Goal: Ask a question: Seek information or help from site administrators or community

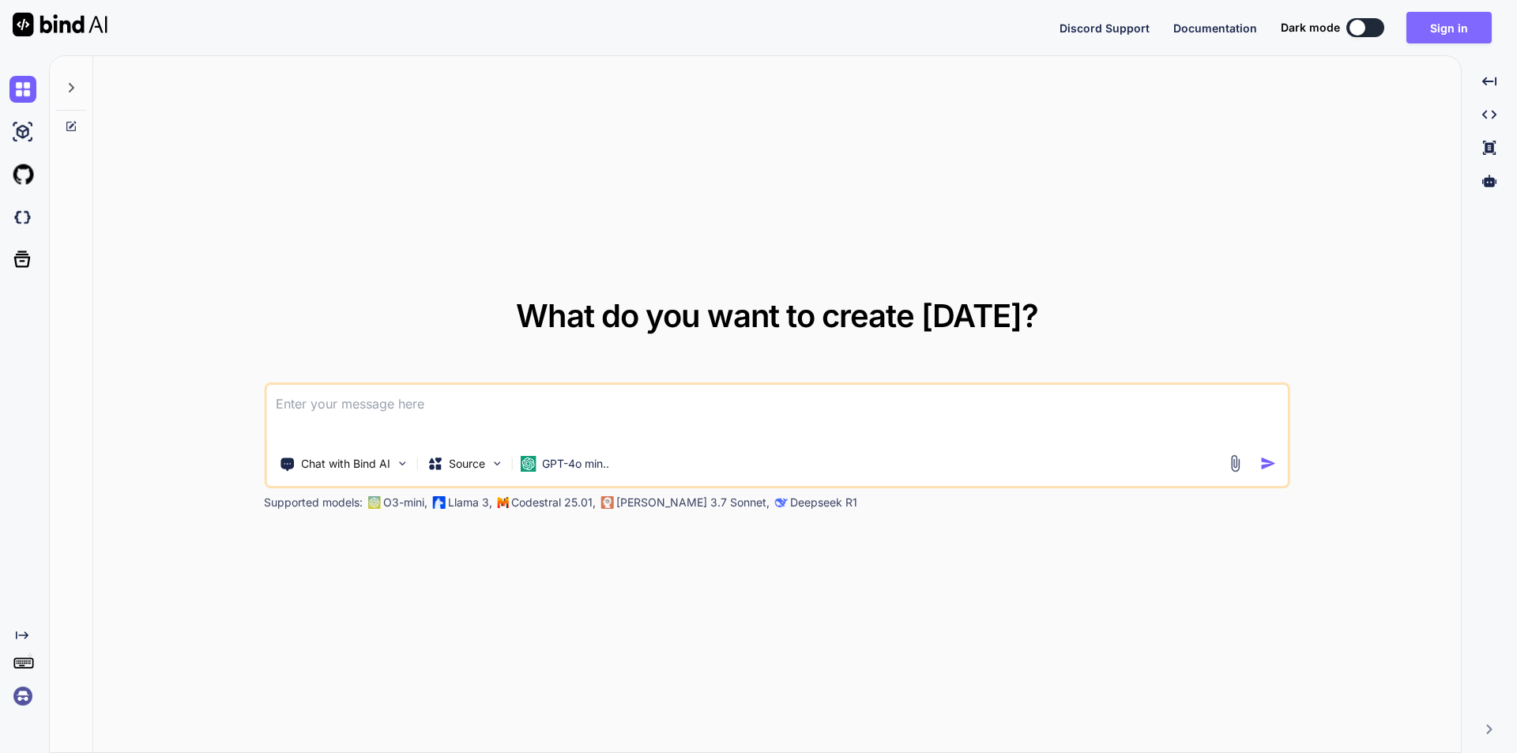
click at [1437, 26] on button "Sign in" at bounding box center [1448, 28] width 85 height 32
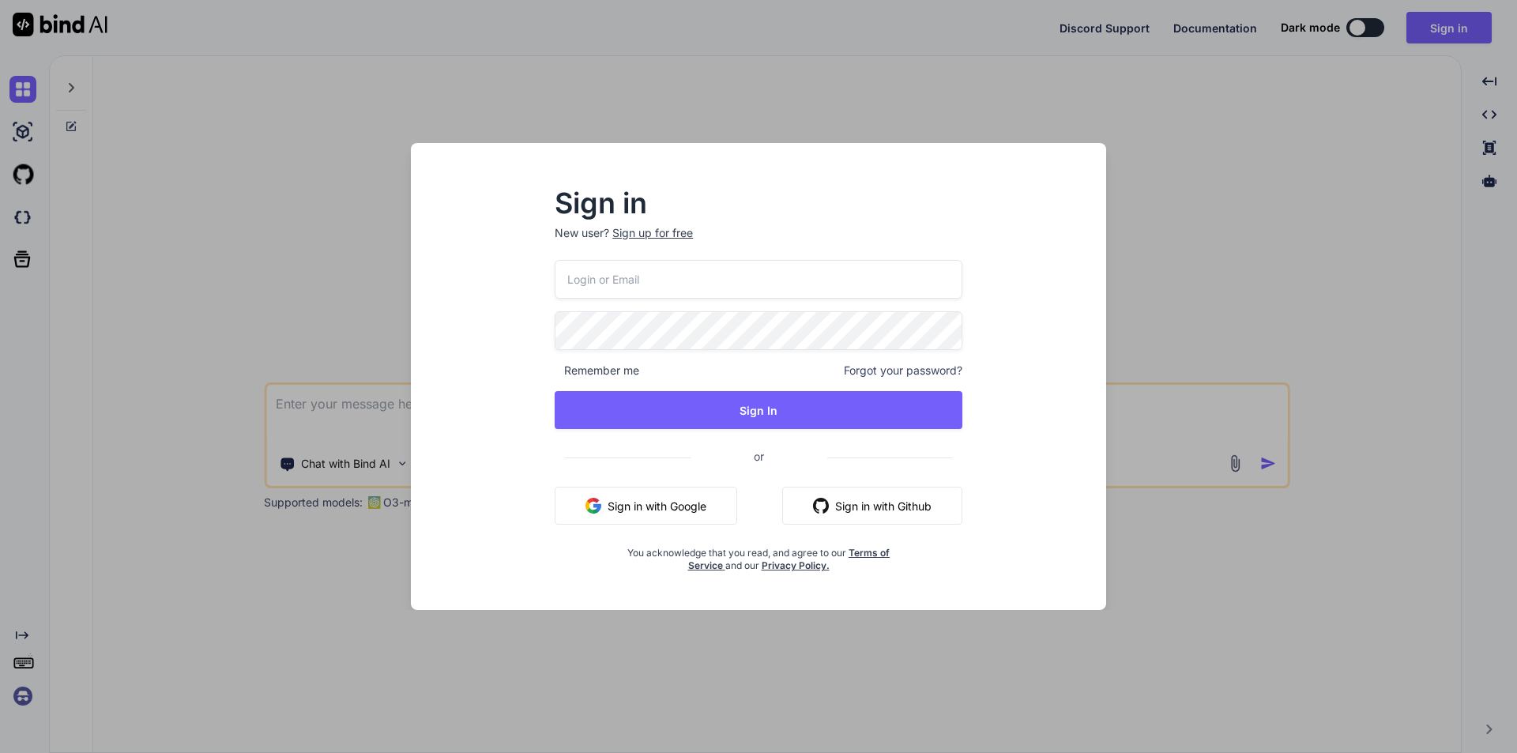
click at [722, 262] on input "email" at bounding box center [759, 279] width 408 height 39
type input "[EMAIL_ADDRESS][DOMAIN_NAME]"
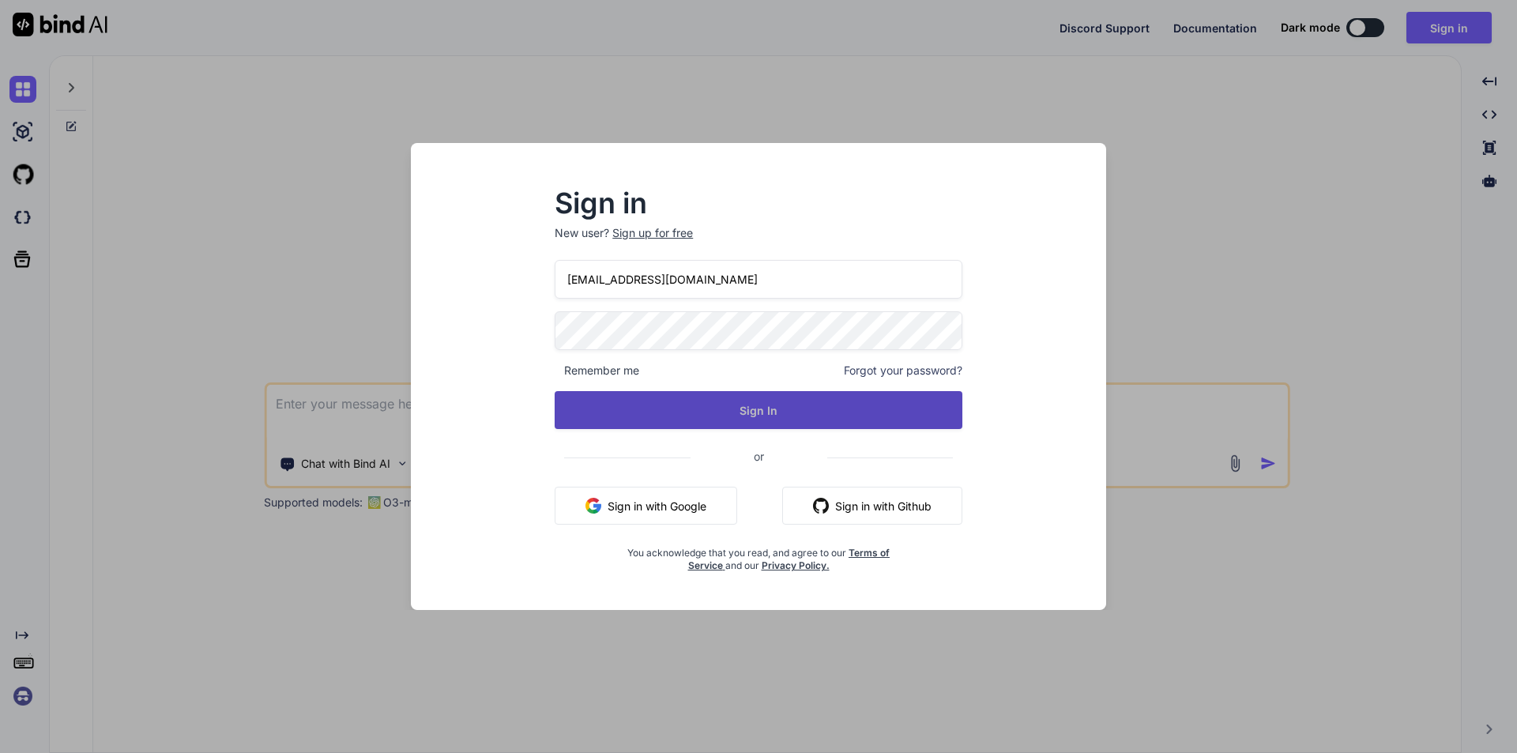
click at [728, 418] on button "Sign In" at bounding box center [759, 410] width 408 height 38
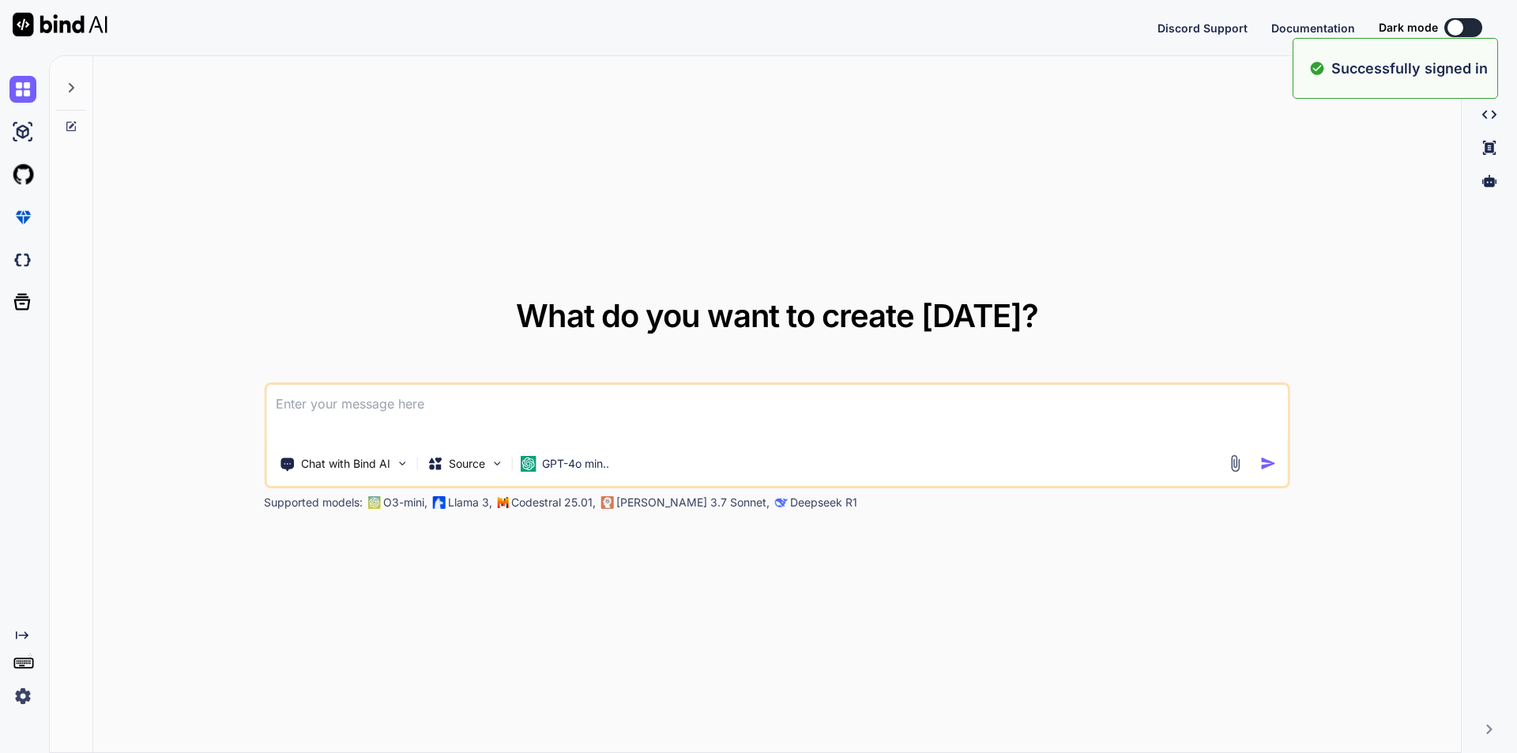
type textarea "x"
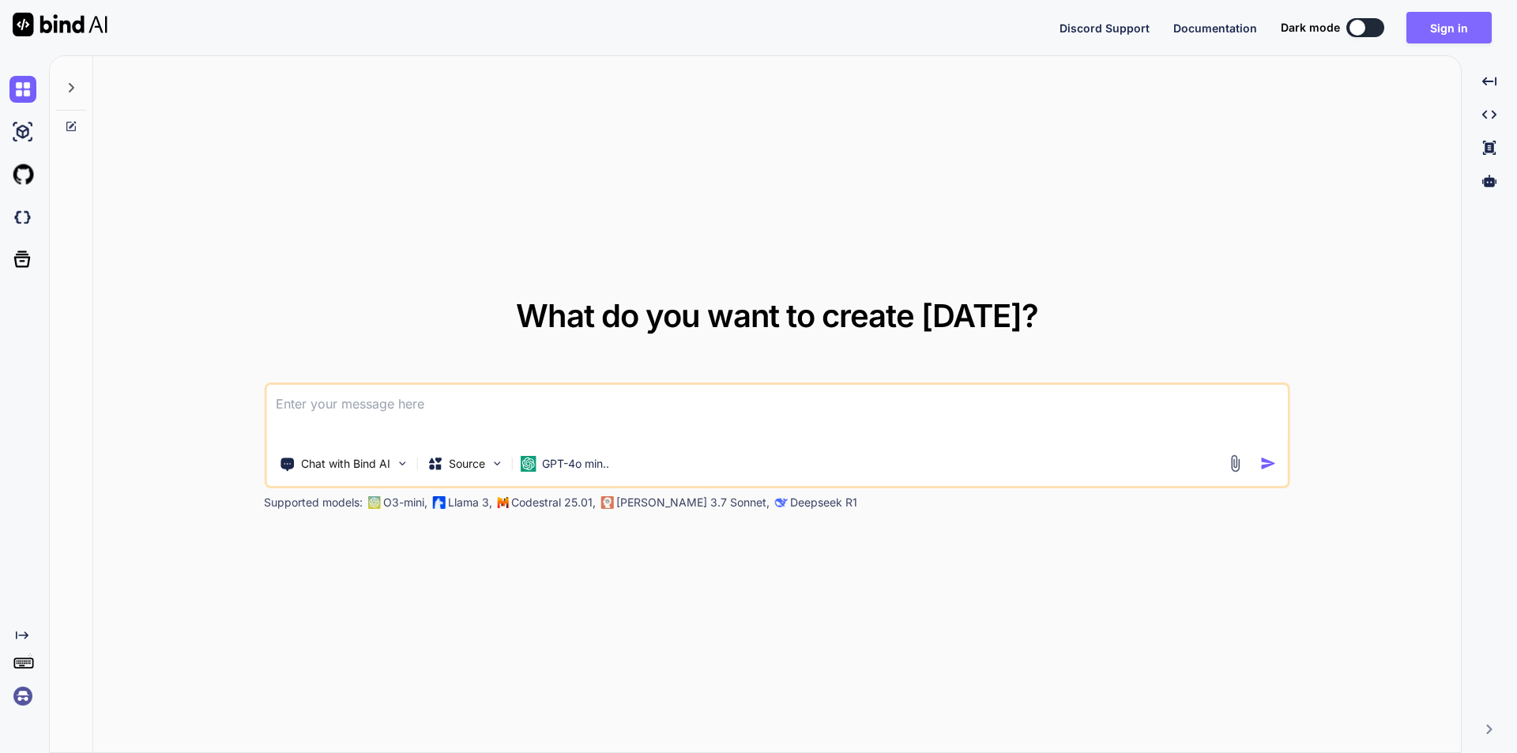
click at [1439, 31] on button "Sign in" at bounding box center [1448, 28] width 85 height 32
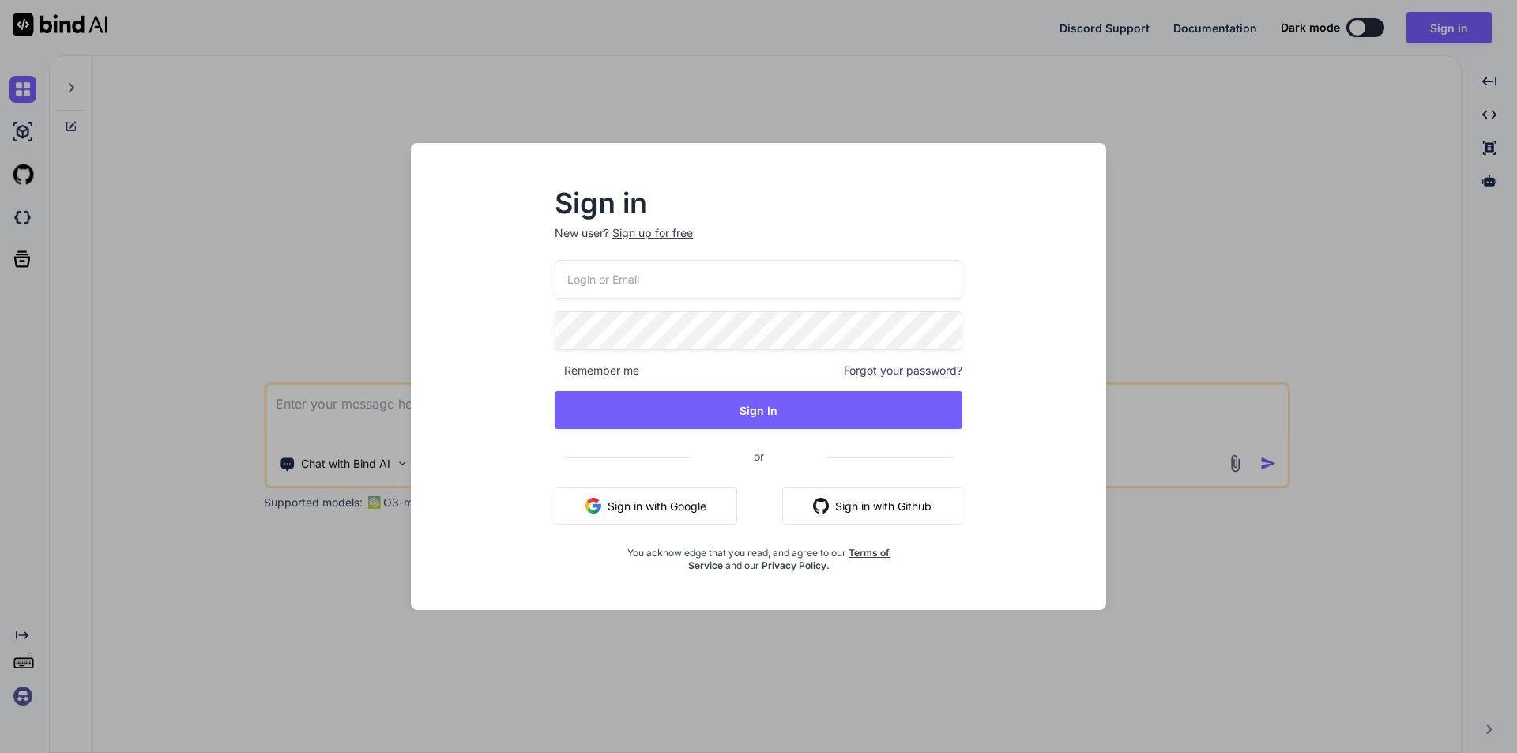
click at [837, 278] on input "email" at bounding box center [759, 279] width 408 height 39
type input "[EMAIL_ADDRESS][DOMAIN_NAME]"
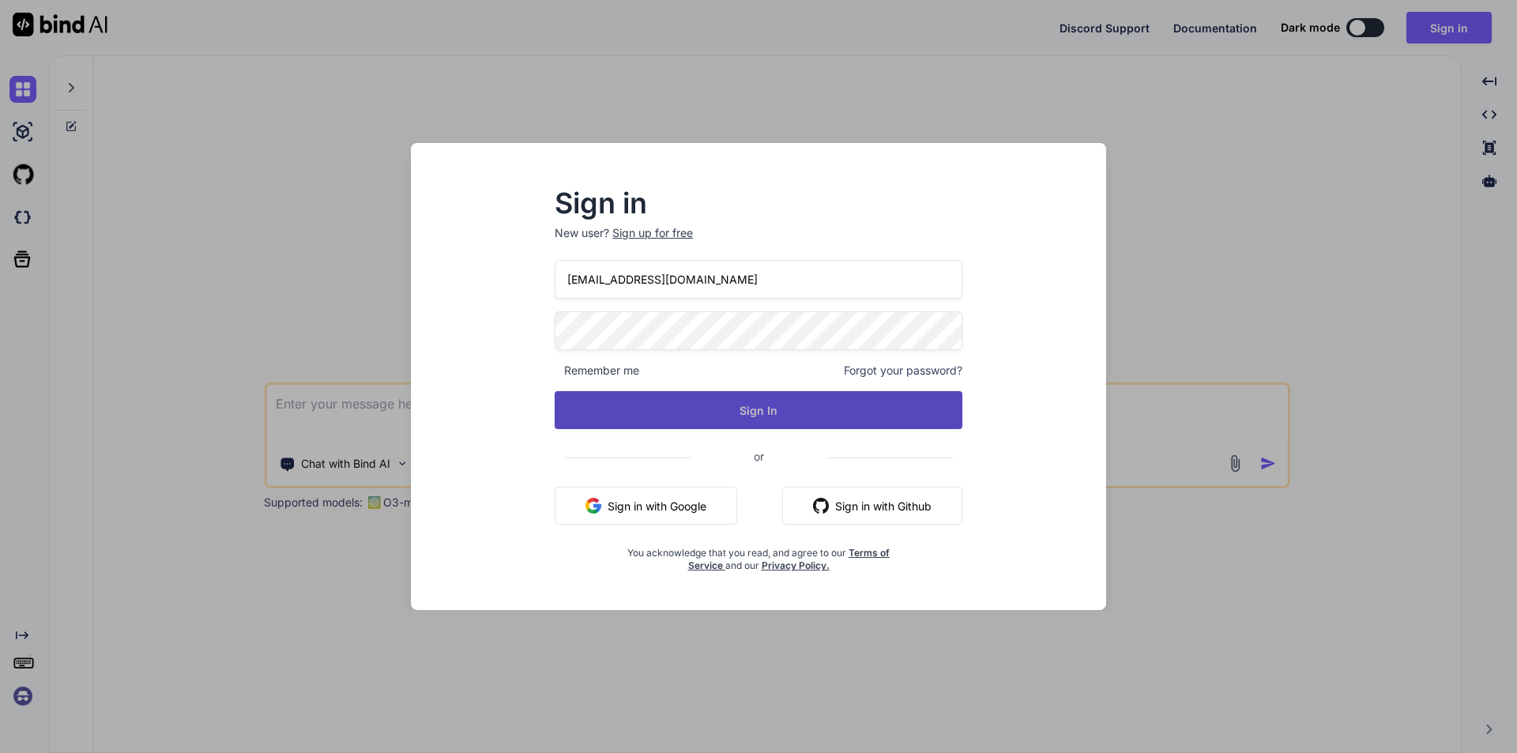
click at [744, 404] on button "Sign In" at bounding box center [759, 410] width 408 height 38
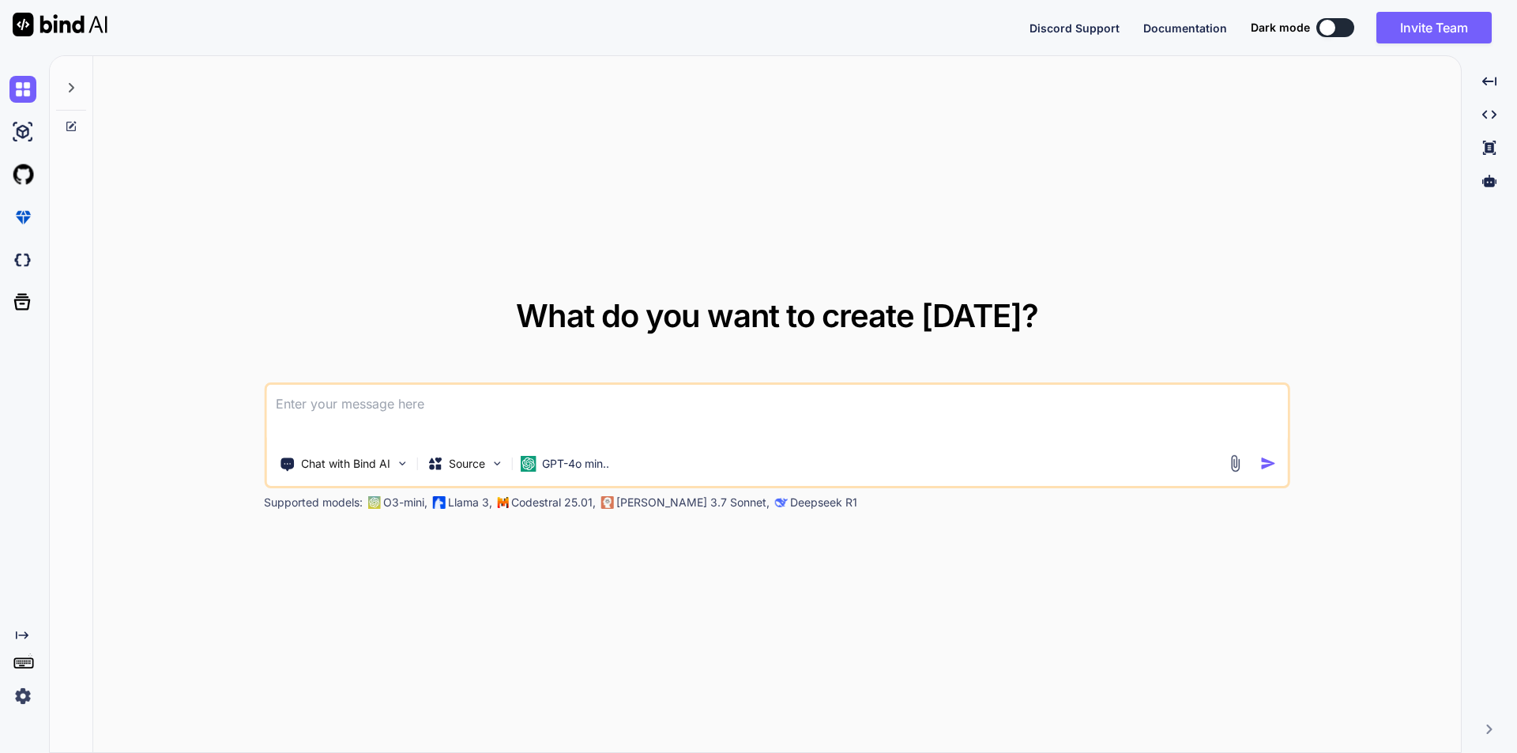
type textarea "x"
click at [506, 408] on textarea at bounding box center [777, 414] width 1022 height 58
click at [459, 407] on textarea at bounding box center [777, 414] width 1022 height 58
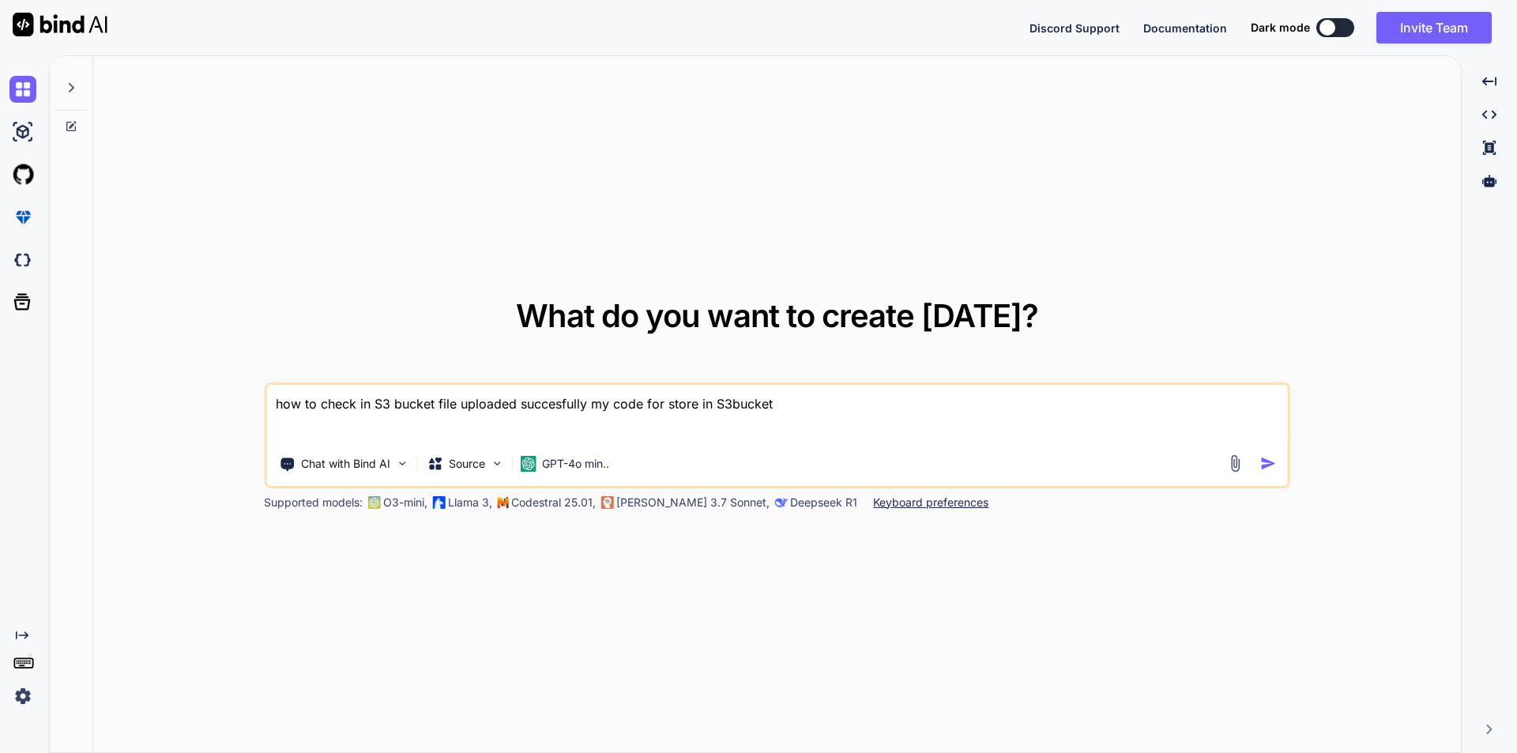
paste textarea "$this->s3Client->putObject([ 'Bucket' => $this->bucket, 'Key' => $key, 'Body' =…"
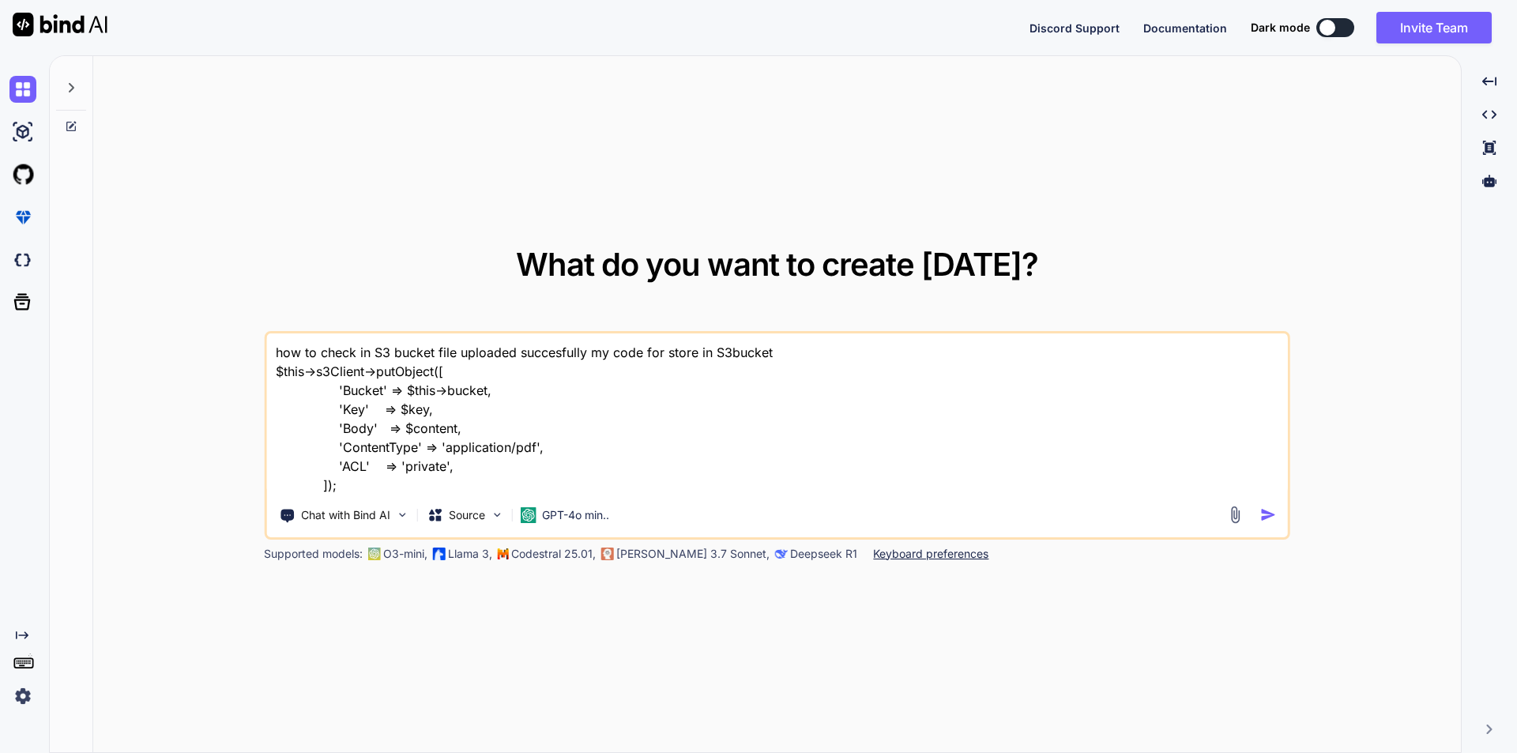
click at [368, 347] on textarea "how to check in S3 bucket file uploaded succesfully my code for store in S3buck…" at bounding box center [777, 413] width 1022 height 161
type textarea "how to check S3 bucket file uploaded succesfully my code for store in S3bucket …"
click at [1259, 507] on div at bounding box center [1254, 515] width 57 height 18
click at [1268, 511] on img "button" at bounding box center [1268, 514] width 17 height 17
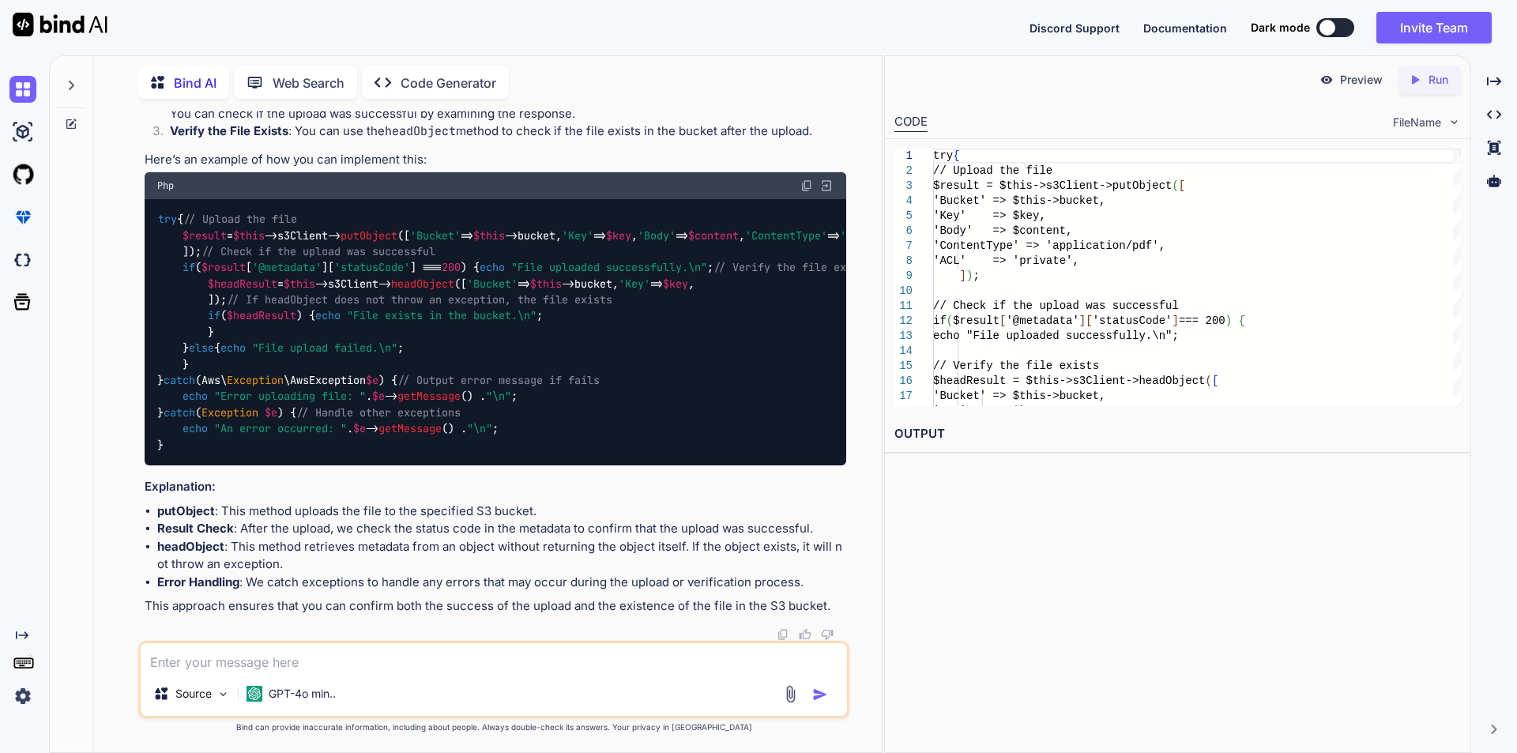
scroll to position [333, 0]
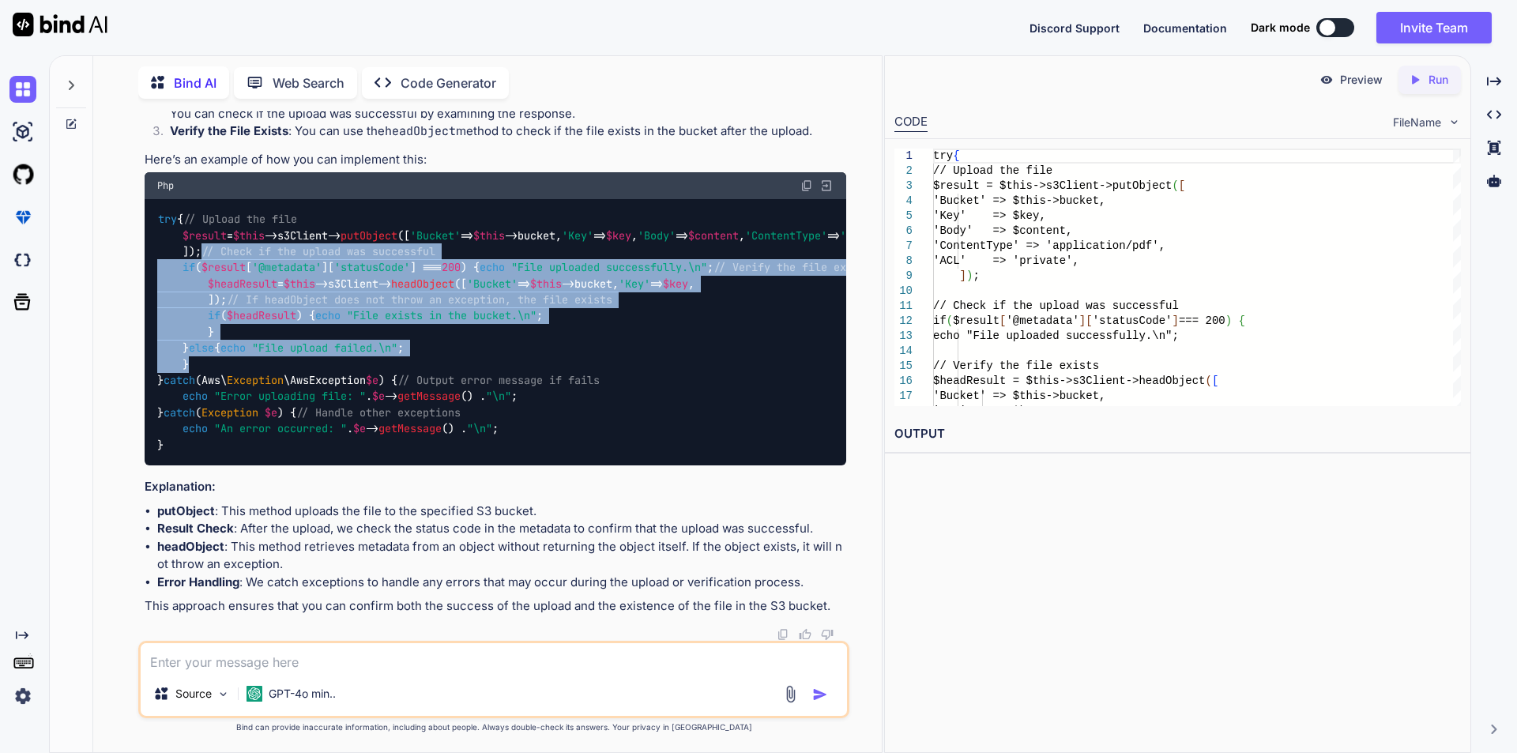
drag, startPoint x: 185, startPoint y: 247, endPoint x: 238, endPoint y: 502, distance: 260.6
click at [238, 466] on div "try { // Upload the file $result = $this ->s3Client-> putObject ([ 'Bucket' => …" at bounding box center [496, 332] width 702 height 267
copy code "// Check if the upload was successful if ( $result [ '@metadata' ][ 'statusCode…"
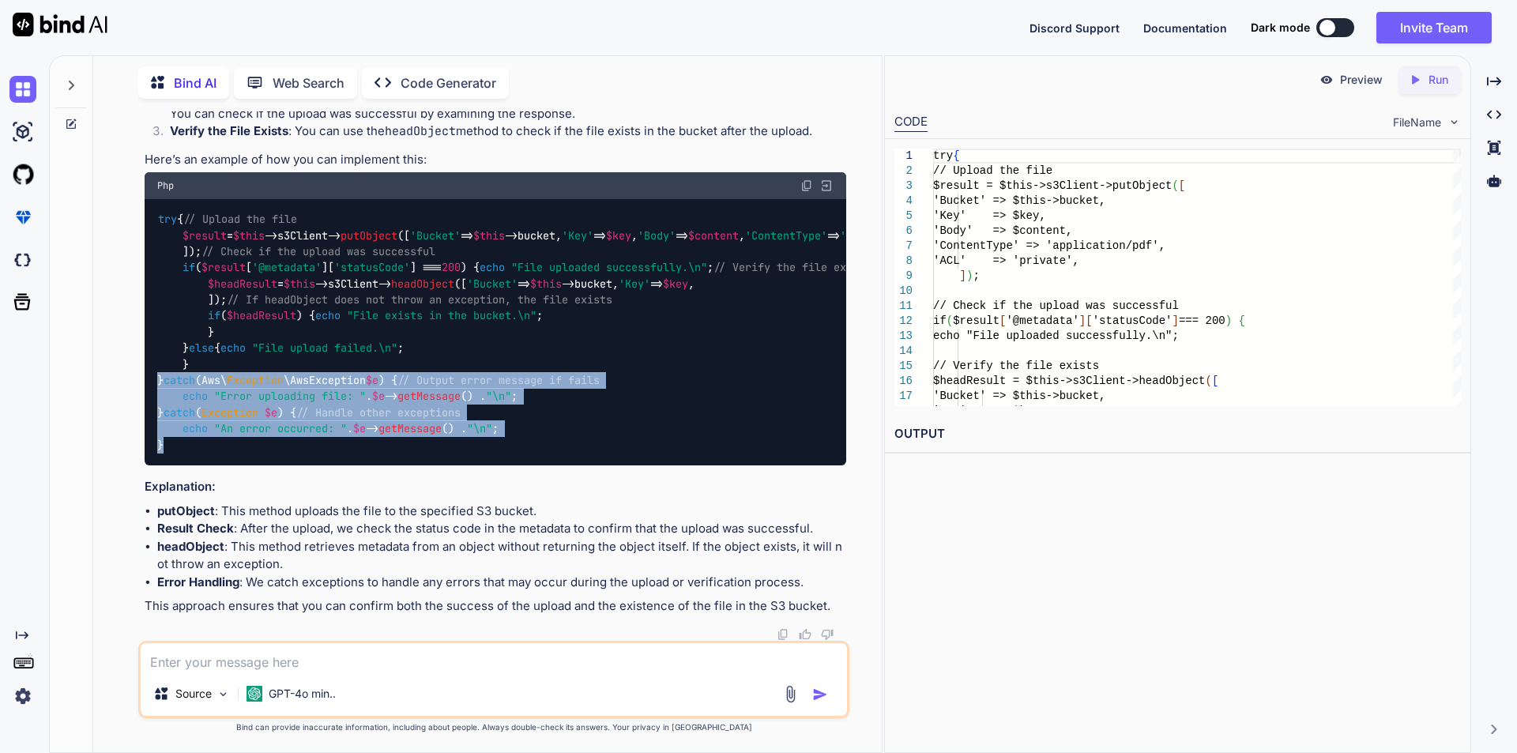
drag, startPoint x: 158, startPoint y: 352, endPoint x: 166, endPoint y: 443, distance: 91.2
click at [166, 443] on div "try { // Upload the file $result = $this ->s3Client-> putObject ([ 'Bucket' => …" at bounding box center [496, 332] width 702 height 267
click at [619, 392] on div "try { // Upload the file $result = $this ->s3Client-> putObject ([ 'Bucket' => …" at bounding box center [496, 332] width 702 height 267
drag, startPoint x: 185, startPoint y: 363, endPoint x: 184, endPoint y: 442, distance: 78.2
click at [184, 442] on div "try { // Upload the file $result = $this ->s3Client-> putObject ([ 'Bucket' => …" at bounding box center [496, 332] width 702 height 267
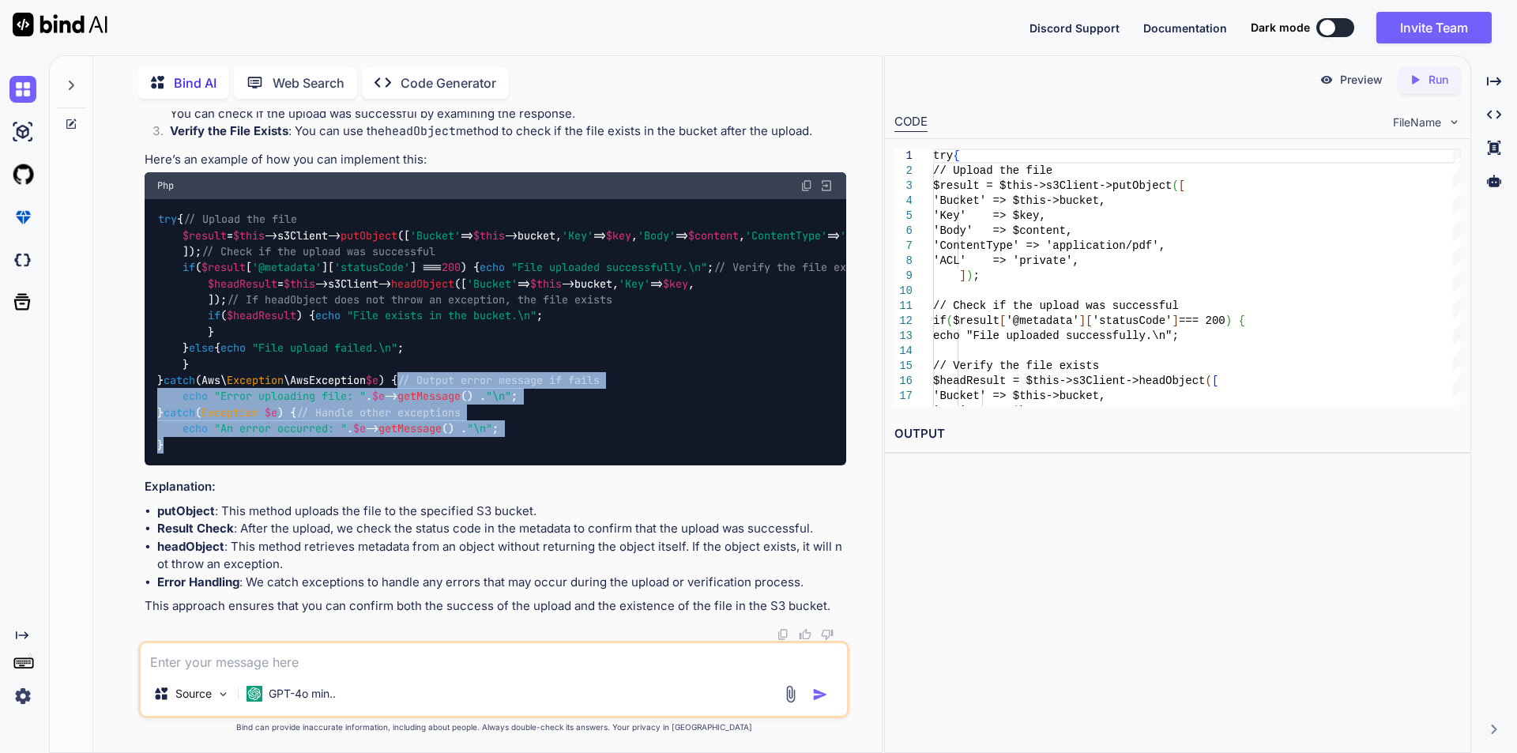
copy code "// Output error message if fails echo "Error uploading file: " . $e -> getMessa…"
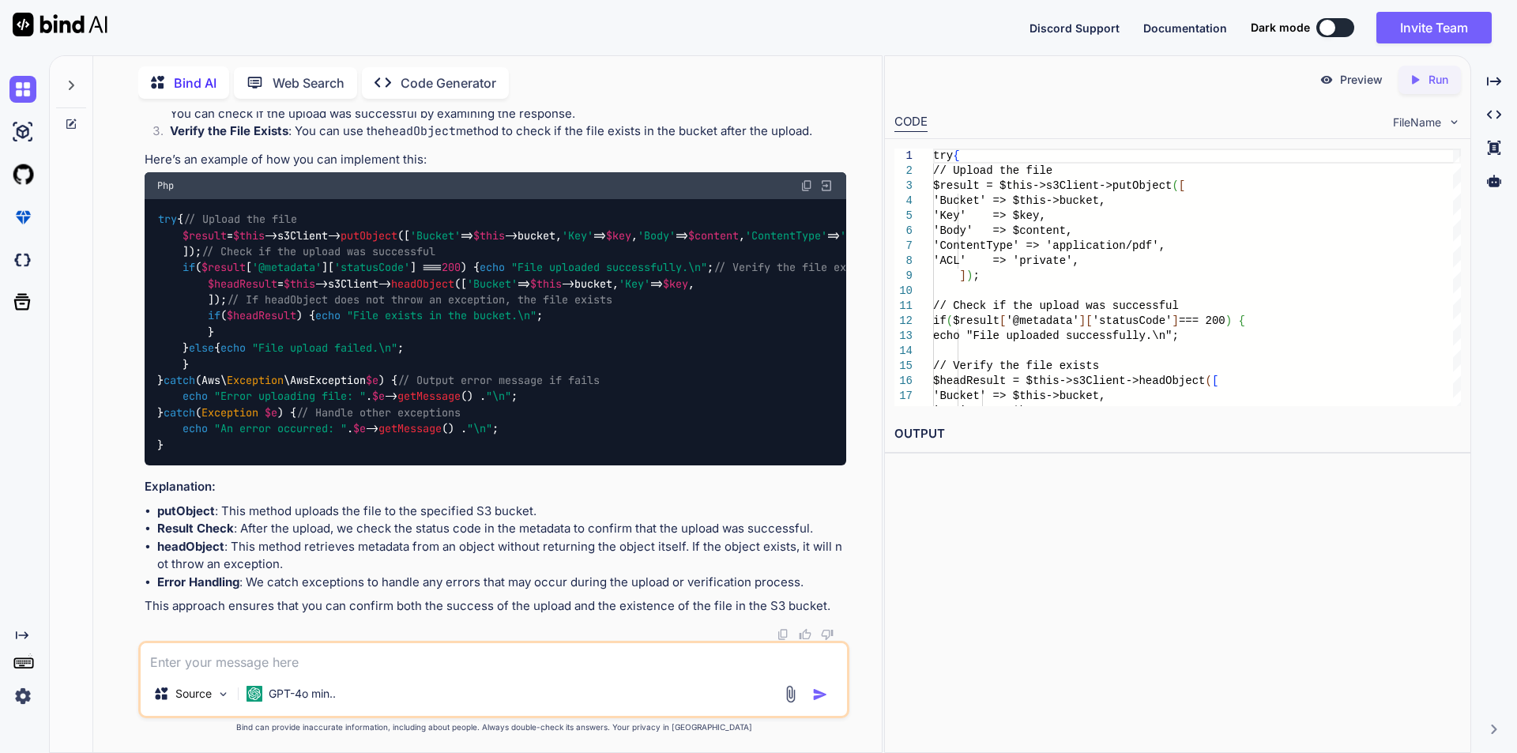
click at [328, 655] on textarea at bounding box center [494, 657] width 706 height 28
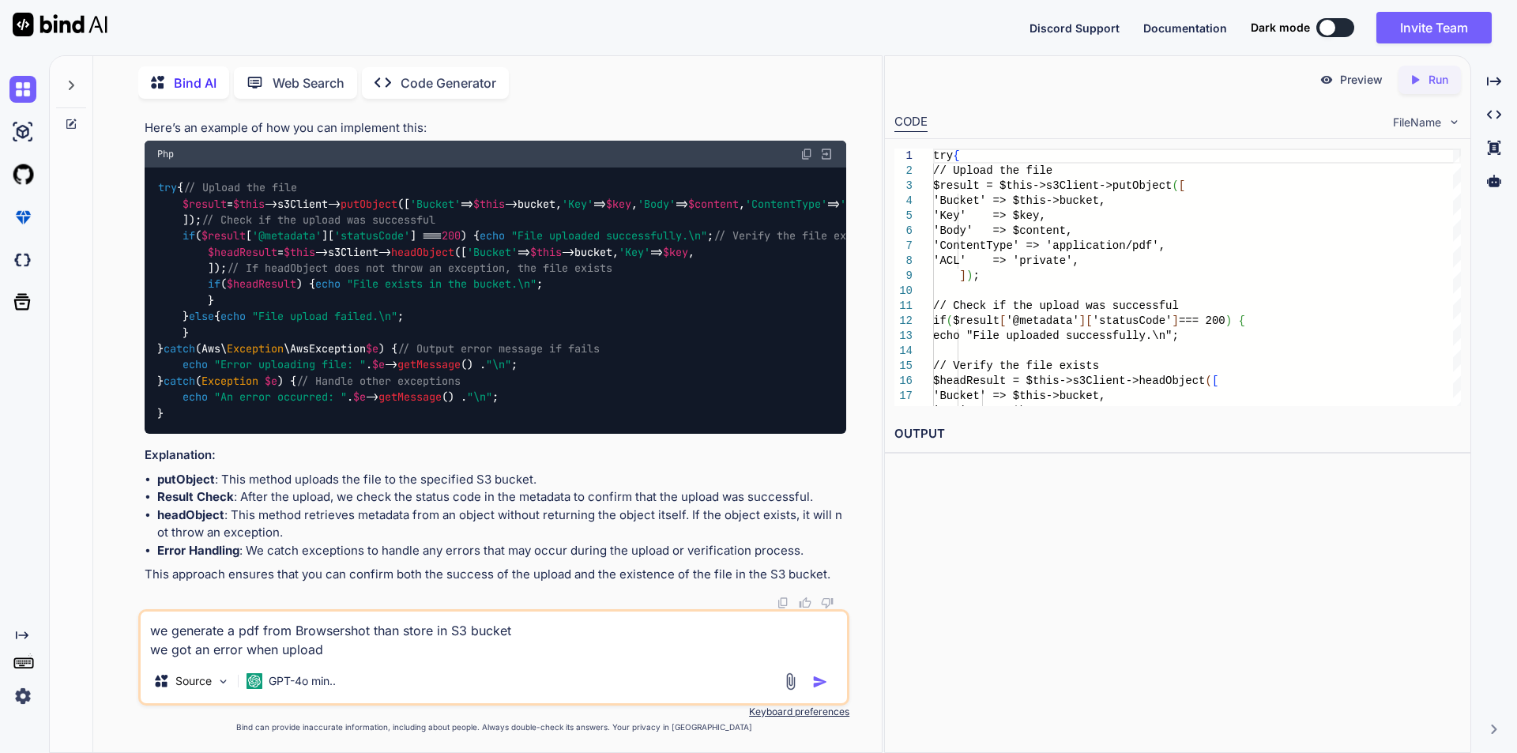
paste textarea "An error occurred: Found 1 error while validating the input provided for the Pu…"
type textarea "we generate a pdf from Browsershot than store in S3 bucket we got an error when…"
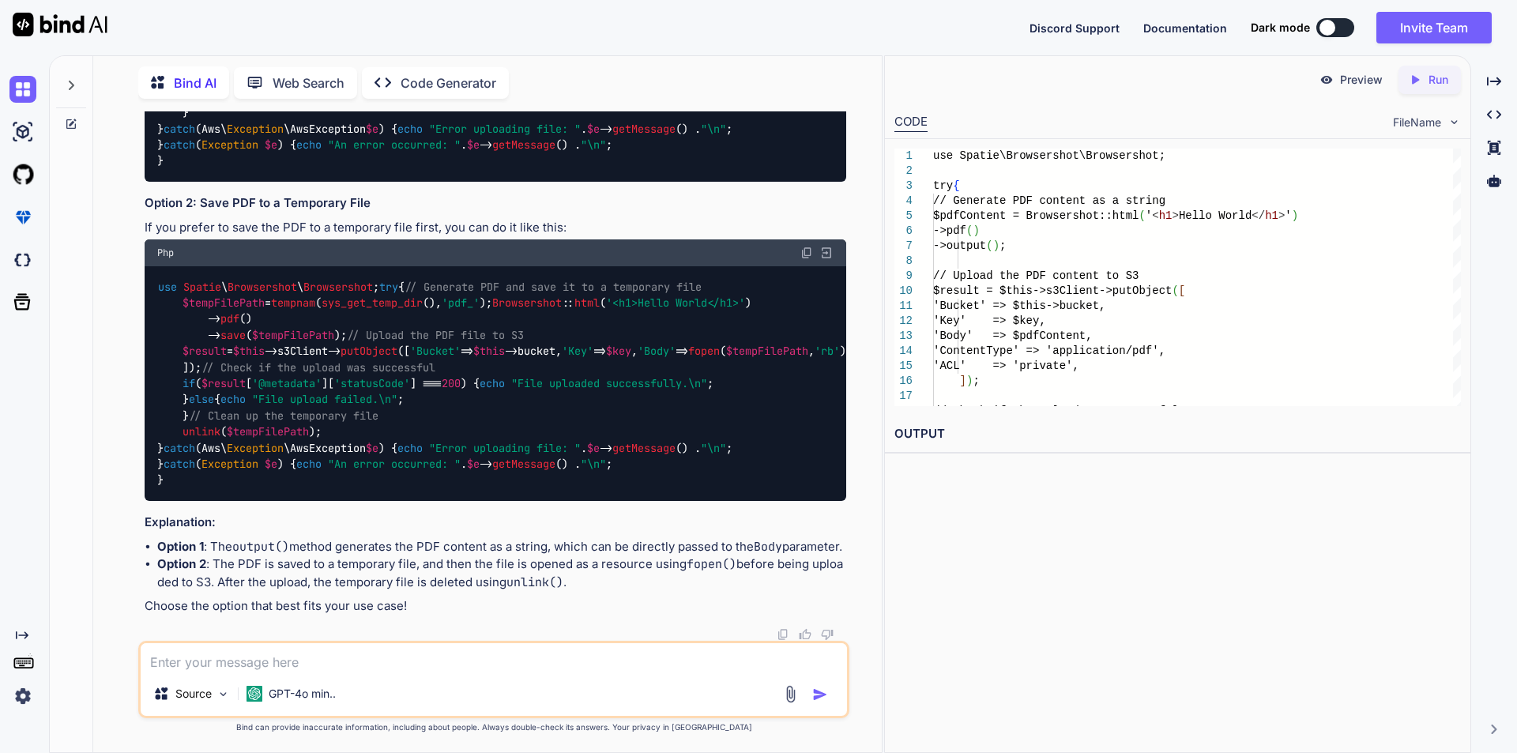
scroll to position [1340, 0]
click at [237, 7] on span "$pdfContent" at bounding box center [217, 0] width 70 height 14
click at [298, 182] on div "use Spatie \ Browsershot \ Browsershot ; try { // Generate PDF content as a str…" at bounding box center [496, 72] width 702 height 219
drag, startPoint x: 210, startPoint y: 250, endPoint x: 274, endPoint y: 252, distance: 64.0
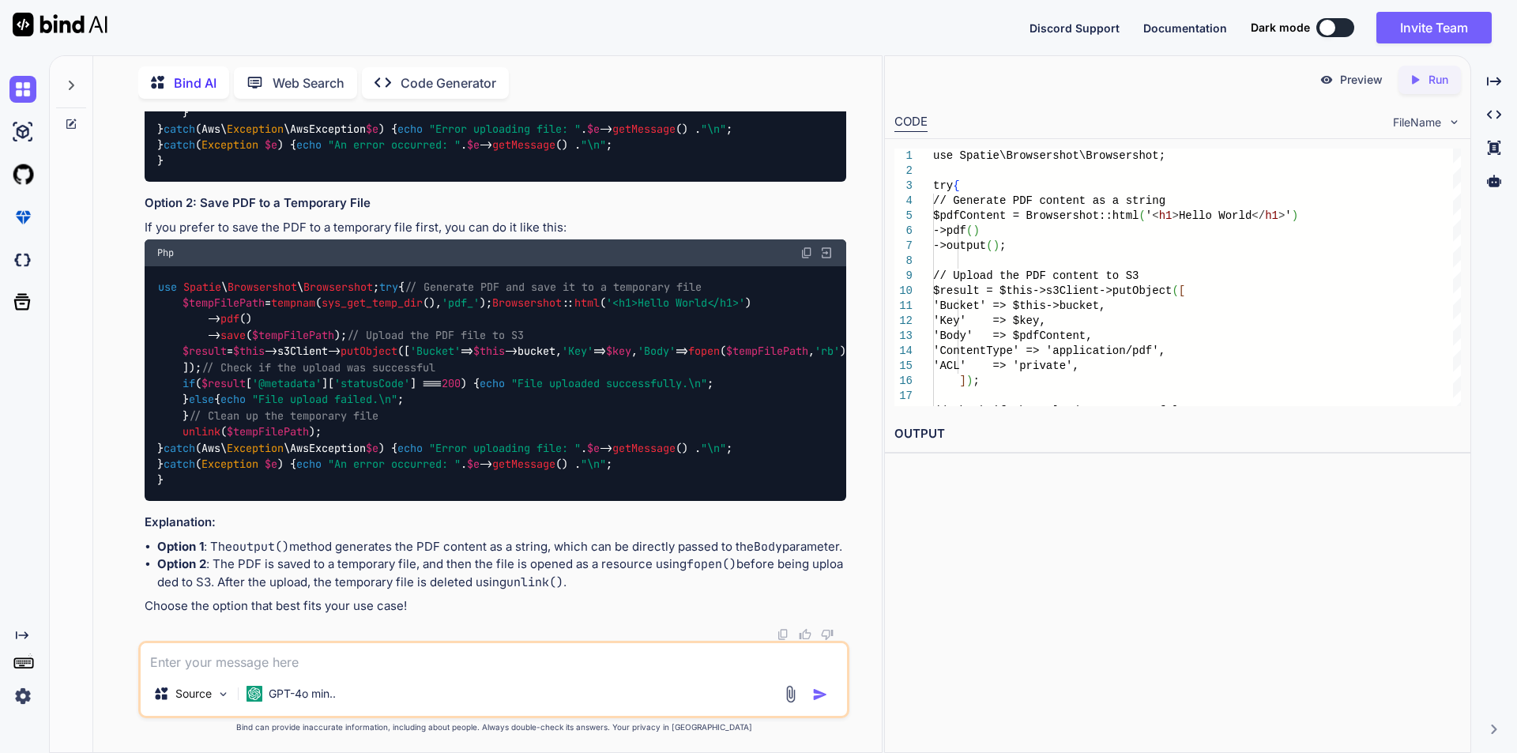
click at [274, 169] on code "use Spatie \ Browsershot \ Browsershot ; try { // Generate PDF content as a str…" at bounding box center [618, 73] width 923 height 194
copy code "-> output ()"
click at [305, 660] on textarea at bounding box center [494, 657] width 706 height 28
paste textarea "->output()"
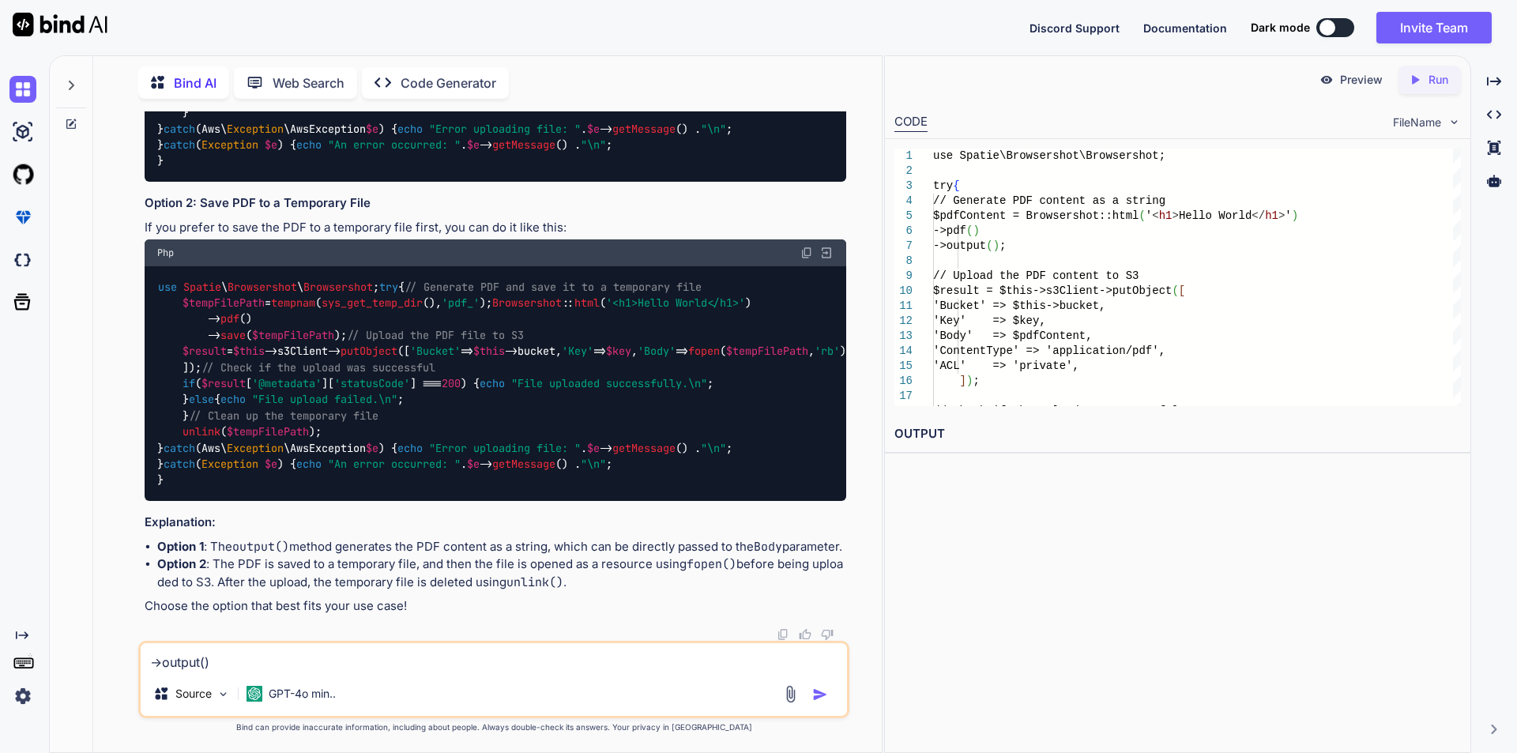
drag, startPoint x: 228, startPoint y: 657, endPoint x: 98, endPoint y: 660, distance: 129.6
click at [98, 660] on div "Bind AI Web Search Created with Pixso. Code Generator You how to check S3 bucke…" at bounding box center [487, 406] width 788 height 692
paste textarea "{message: "Call to a member function output() on string", exception: "Error""
type textarea "we got an error {message: "Call to a member function output() on string", excep…"
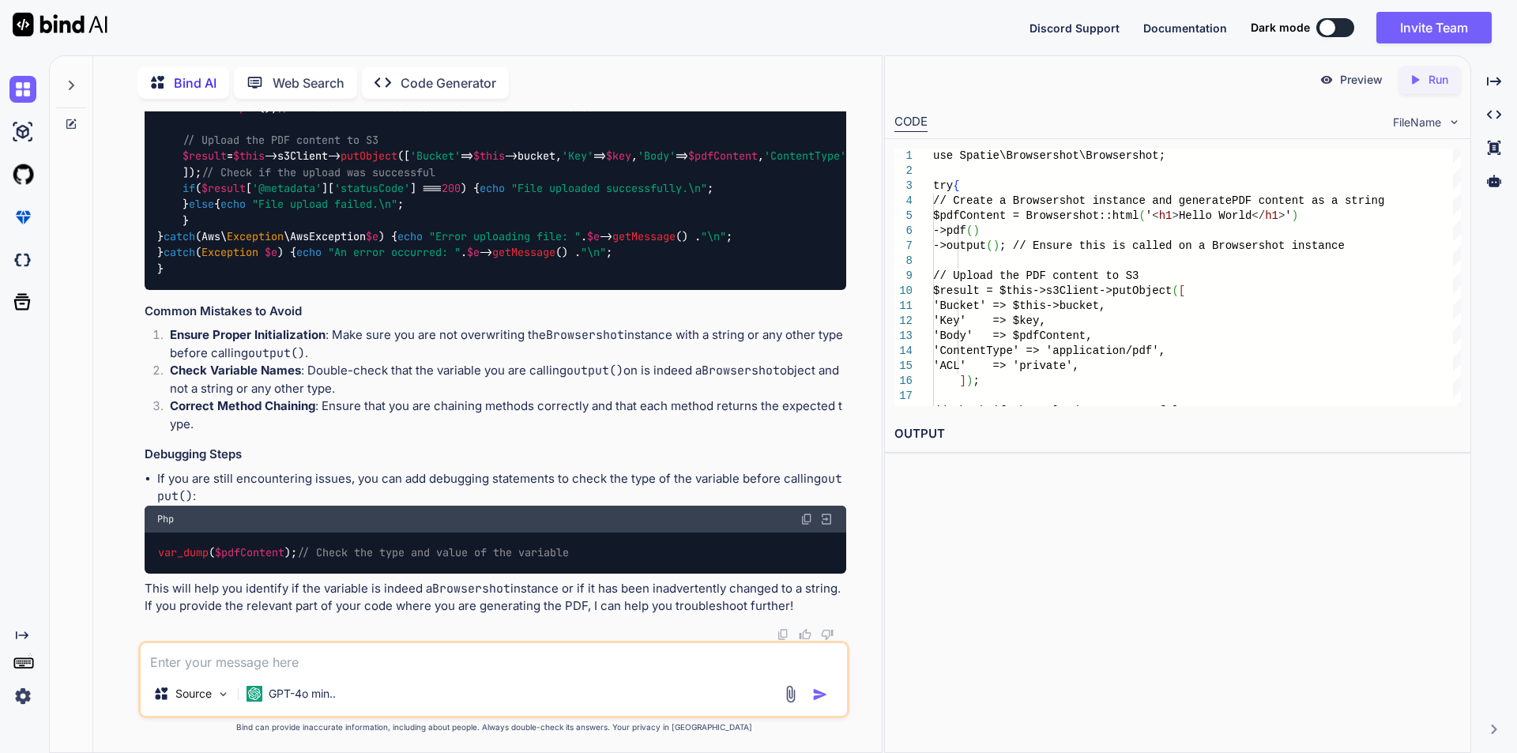
scroll to position [3178, 0]
drag, startPoint x: 158, startPoint y: 553, endPoint x: 296, endPoint y: 551, distance: 138.3
click at [296, 551] on code "var_dump ( $pdfContent ); // Check the type and value of the variable" at bounding box center [363, 552] width 413 height 17
copy code "var_dump ( $pdfContent )"
copy code "var_dump ( $pdfContent );"
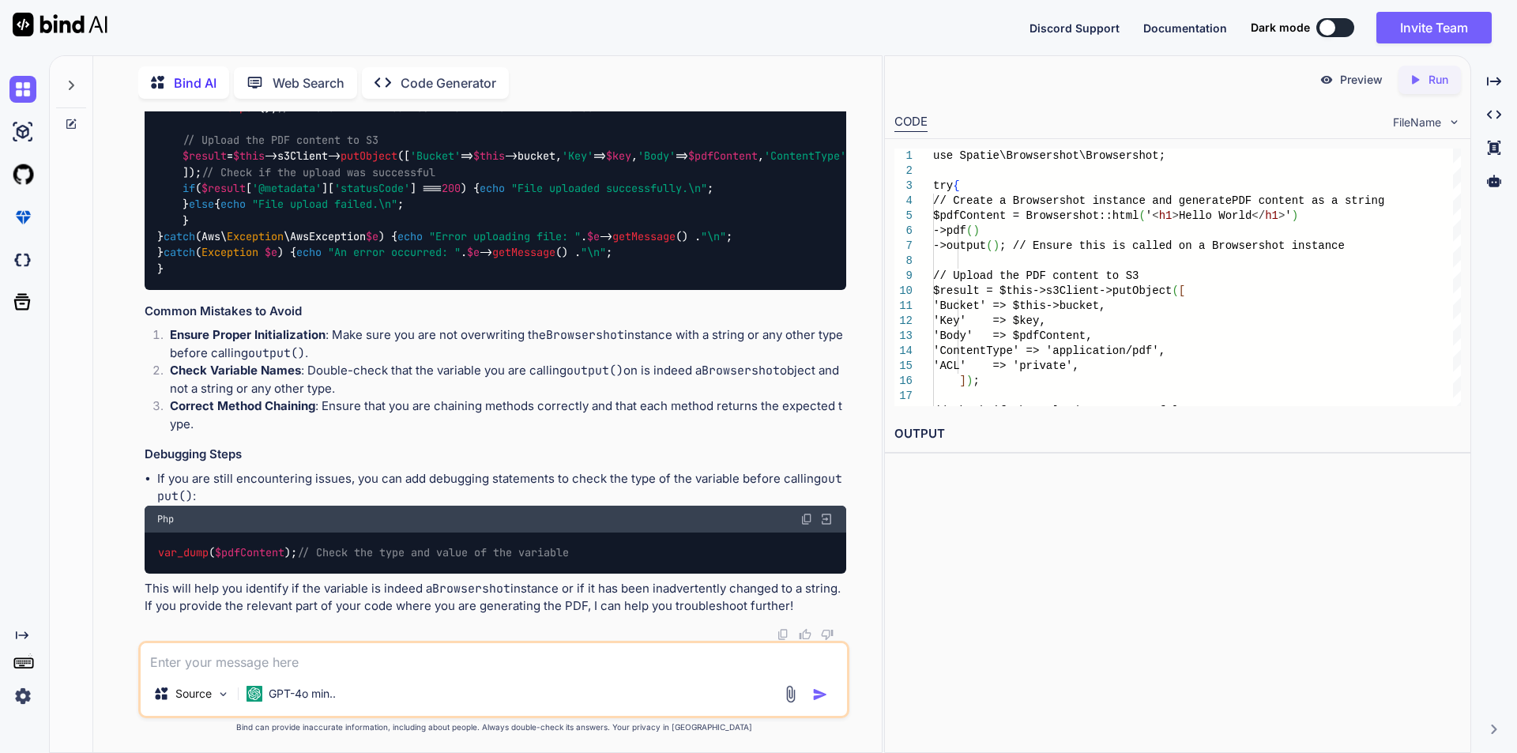
click at [317, 661] on textarea at bounding box center [494, 657] width 706 height 28
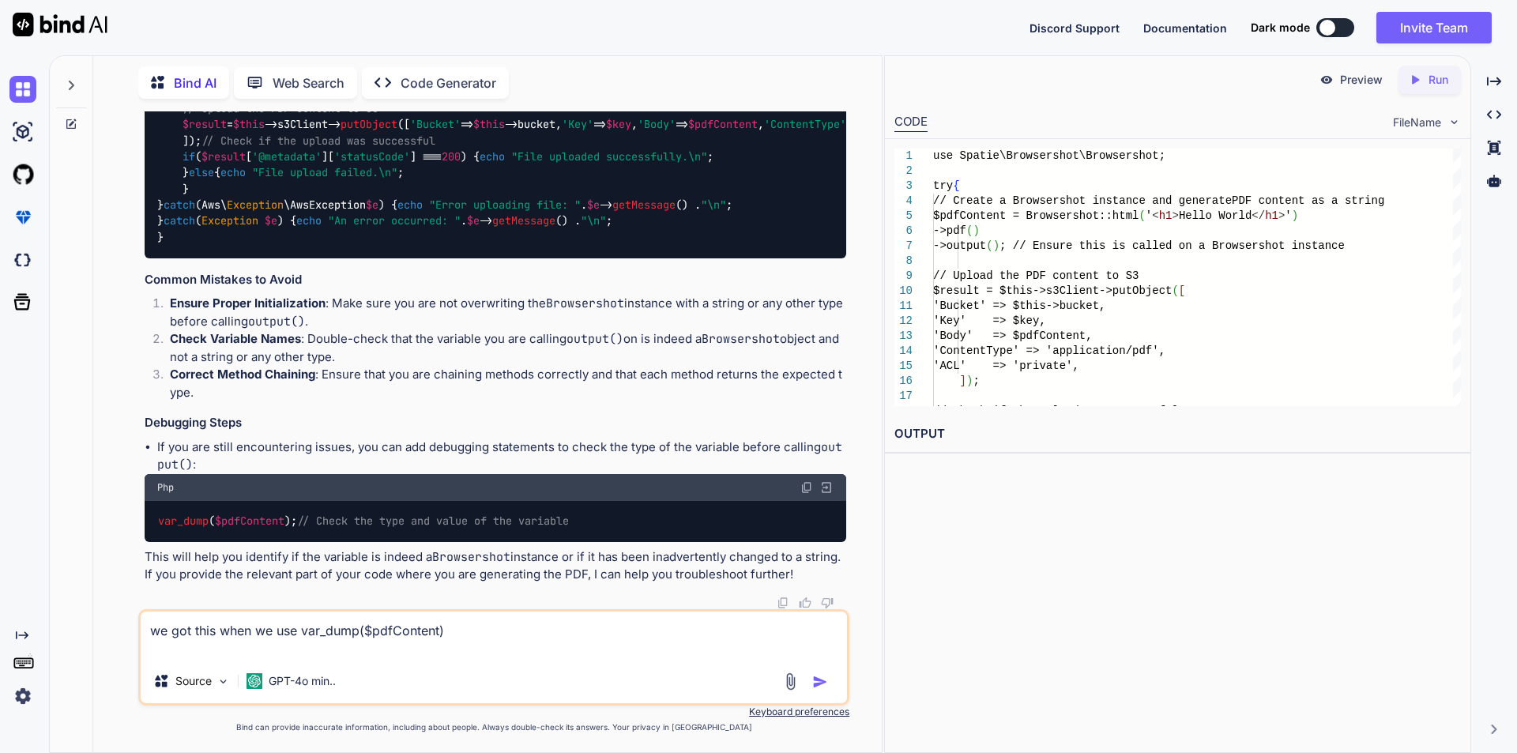
paste textarea "object(Spatie\Browsershot\Browsershot)#2006 (27) { ["nodeBinary":protected]=> N…"
type textarea "we got this when we use var_dump($pdfContent) object(Spatie\Browsershot\Browser…"
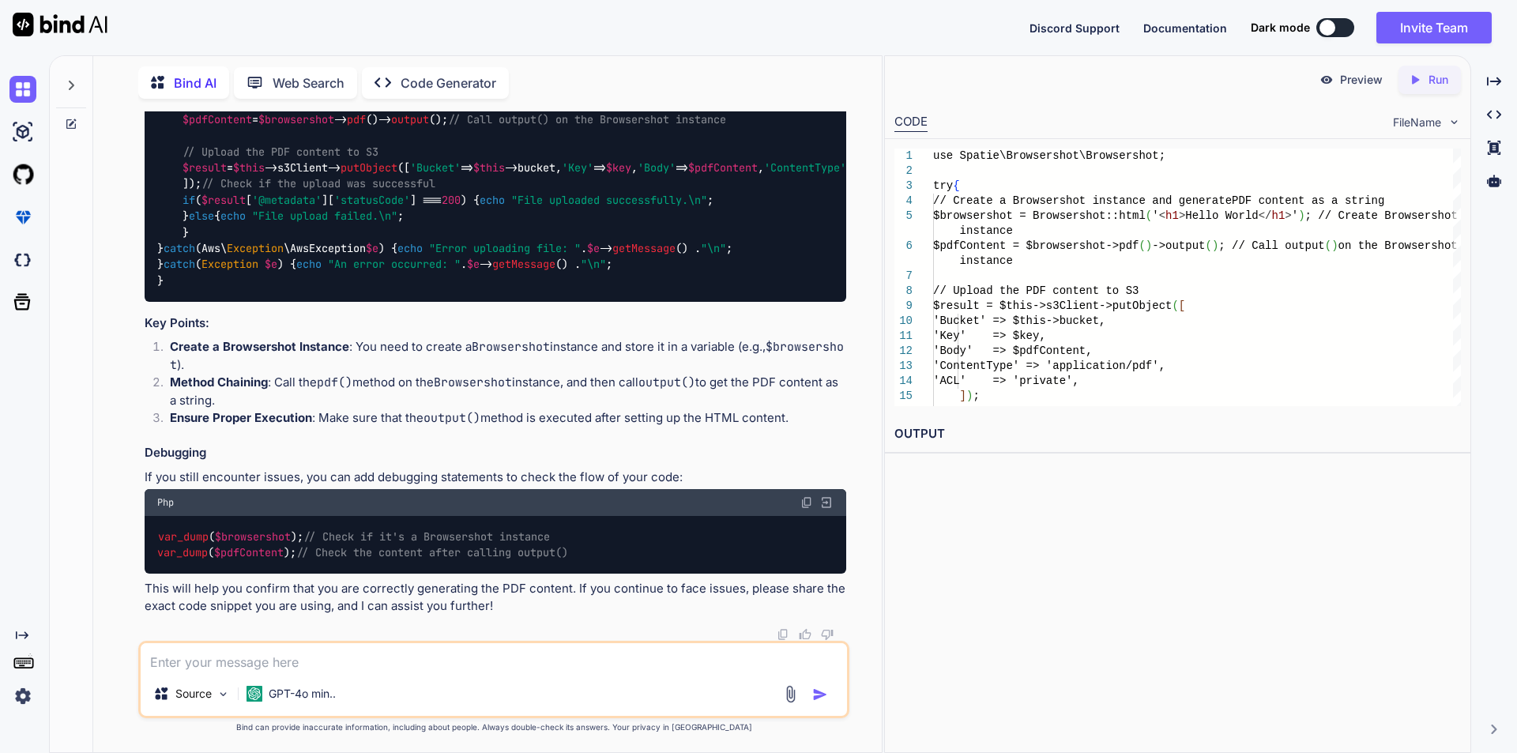
scroll to position [3787, 0]
drag, startPoint x: 183, startPoint y: 411, endPoint x: 259, endPoint y: 409, distance: 75.9
click at [258, 111] on span "$browsershot" at bounding box center [220, 103] width 76 height 14
copy span "$browsershot"
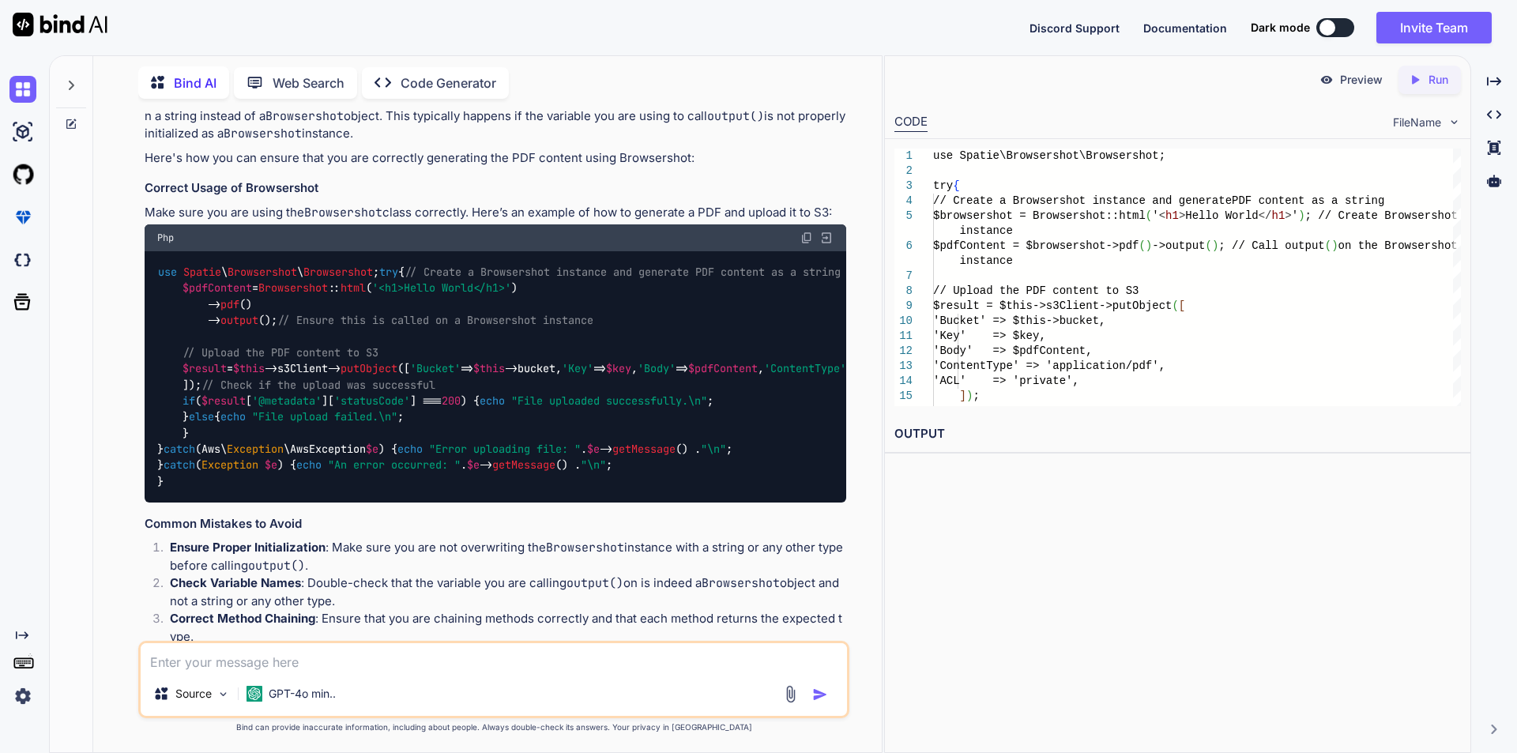
scroll to position [1812, 0]
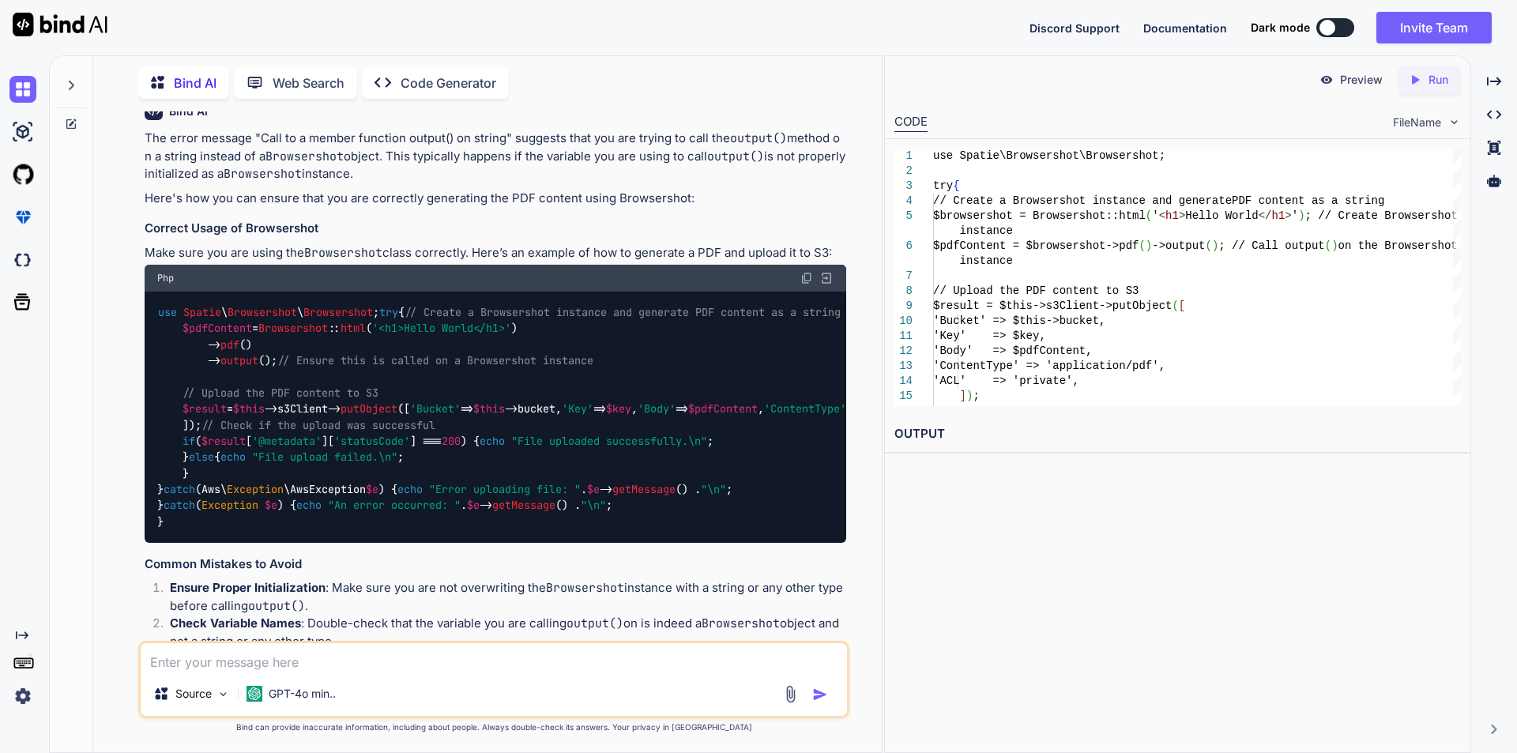
drag, startPoint x: 210, startPoint y: 357, endPoint x: 346, endPoint y: 355, distance: 135.9
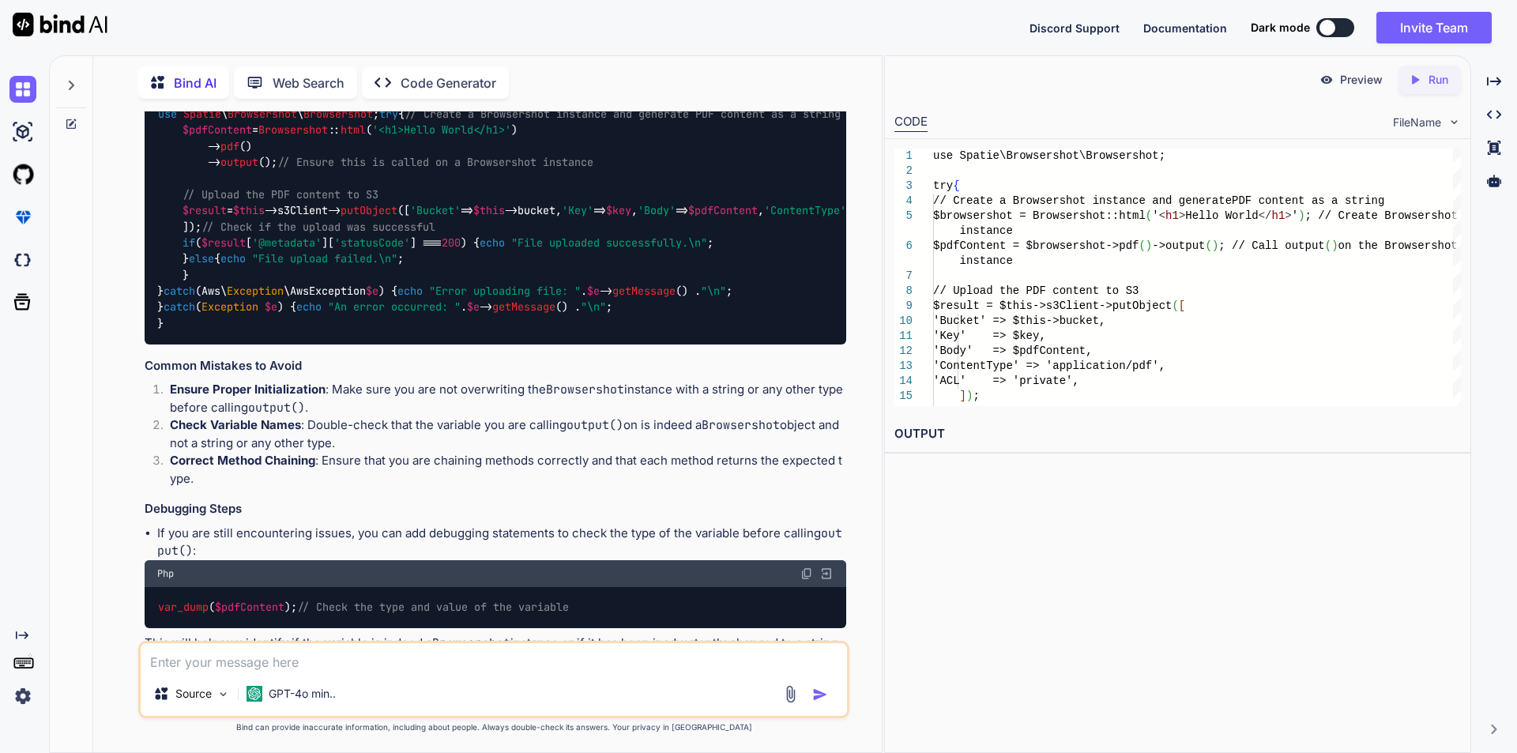
scroll to position [1891, 0]
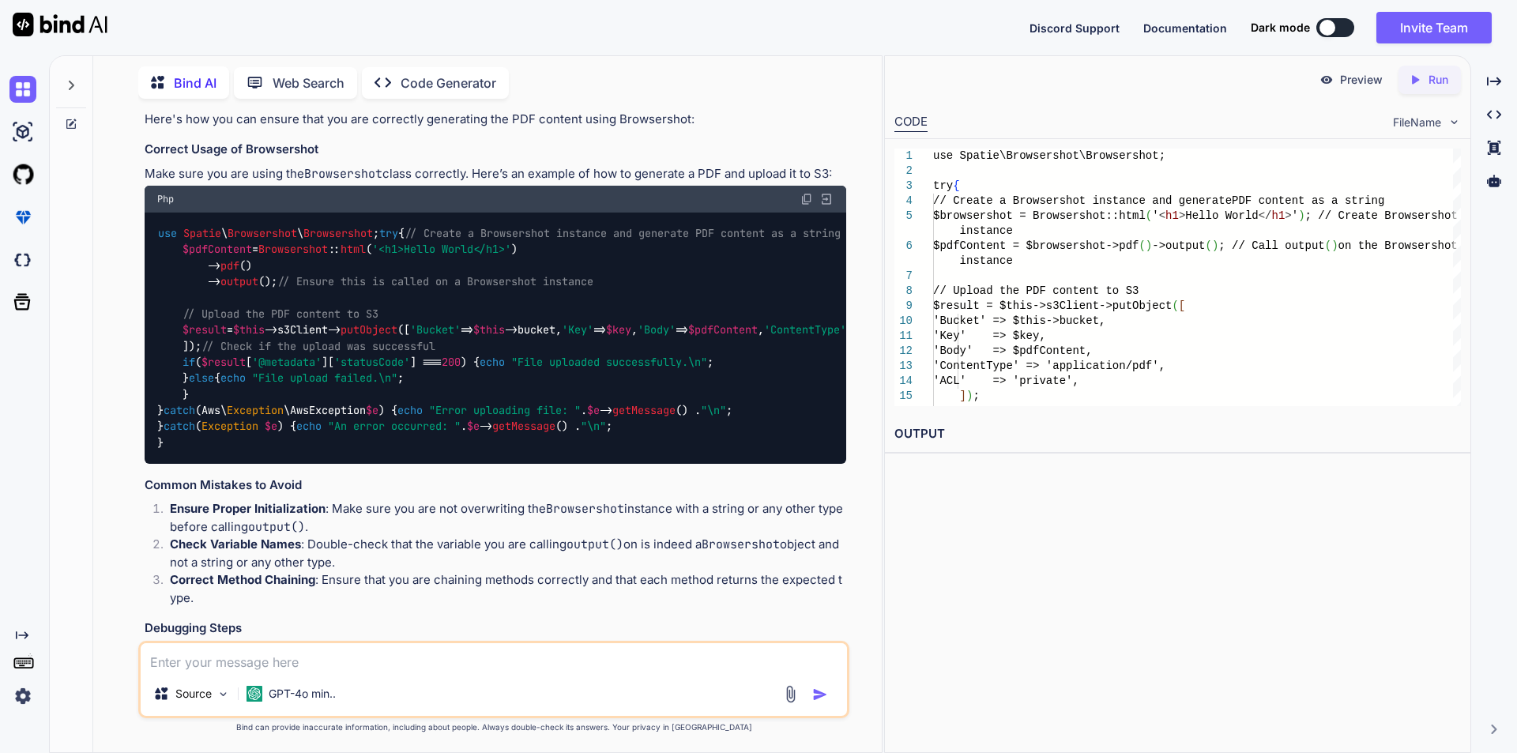
drag, startPoint x: 285, startPoint y: 377, endPoint x: 457, endPoint y: 373, distance: 172.3
copy code "fopen ( $tempFilePath , 'rb' ),"
